Goal: Check status: Check status

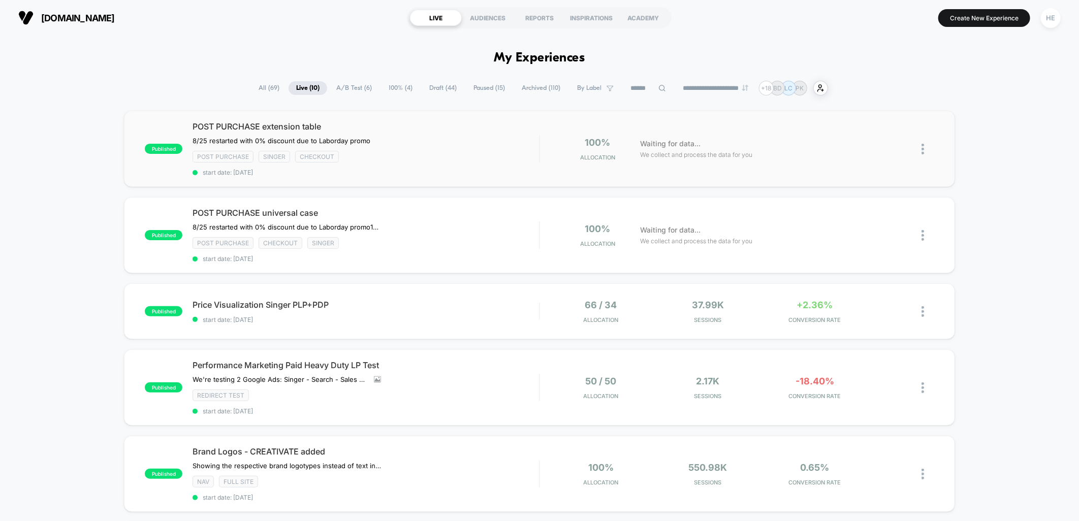
click at [434, 178] on div "published POST PURCHASE extension table ﻿8/25 restarted with 0% discount due to…" at bounding box center [539, 149] width 831 height 76
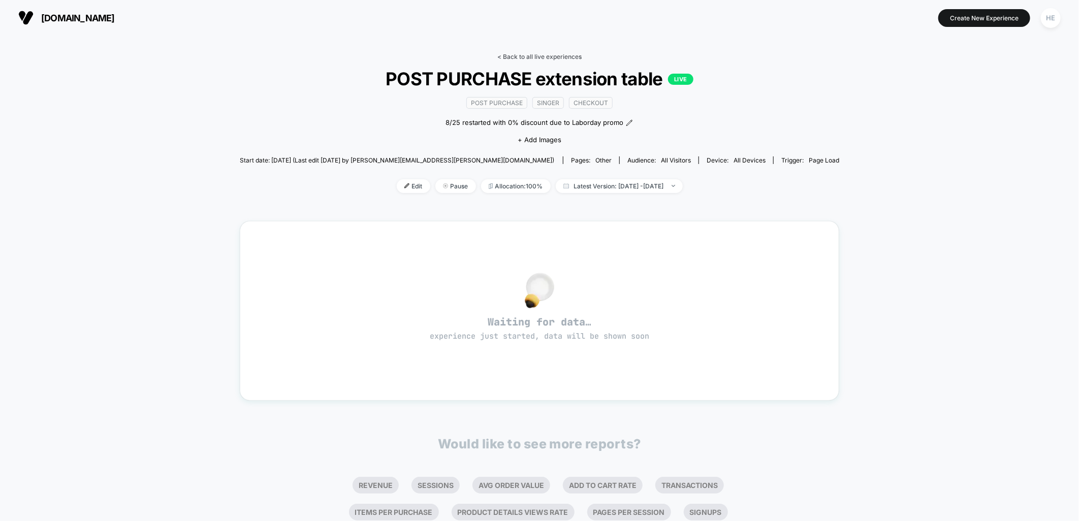
click at [522, 53] on link "< Back to all live experiences" at bounding box center [539, 57] width 84 height 8
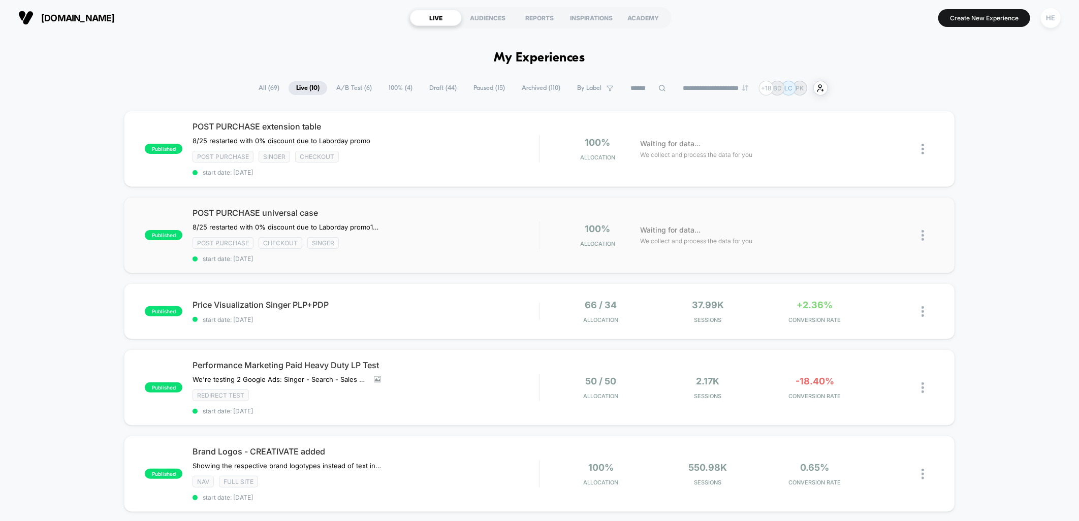
click at [478, 208] on span "POST PURCHASE universal case" at bounding box center [366, 213] width 347 height 10
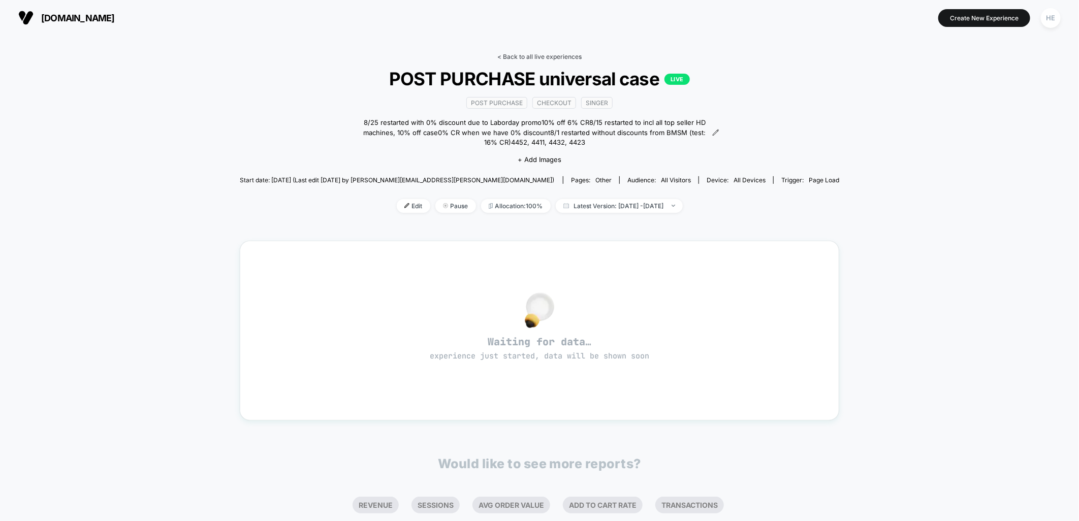
click at [532, 56] on link "< Back to all live experiences" at bounding box center [539, 57] width 84 height 8
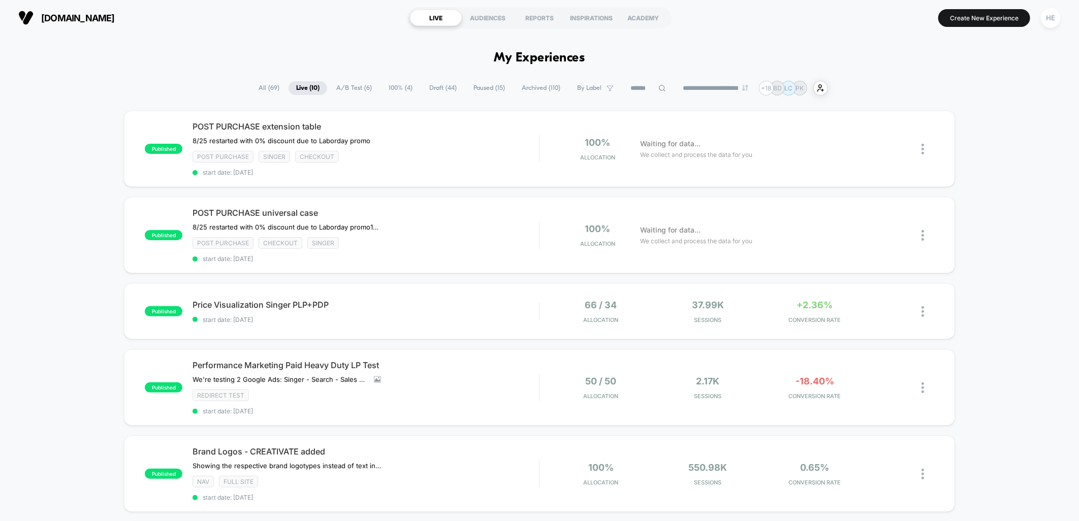
click at [1003, 156] on div "published POST PURCHASE extension table ﻿8/25 restarted with 0% discount due to…" at bounding box center [539, 523] width 1079 height 824
click at [475, 220] on div "POST PURCHASE universal case 8/25 restarted with 0% discount due to Laborday pr…" at bounding box center [366, 235] width 347 height 55
click at [453, 141] on div "POST PURCHASE extension table ﻿8/25 restarted with 0% discount due to Laborday …" at bounding box center [366, 148] width 347 height 55
